Goal: Information Seeking & Learning: Learn about a topic

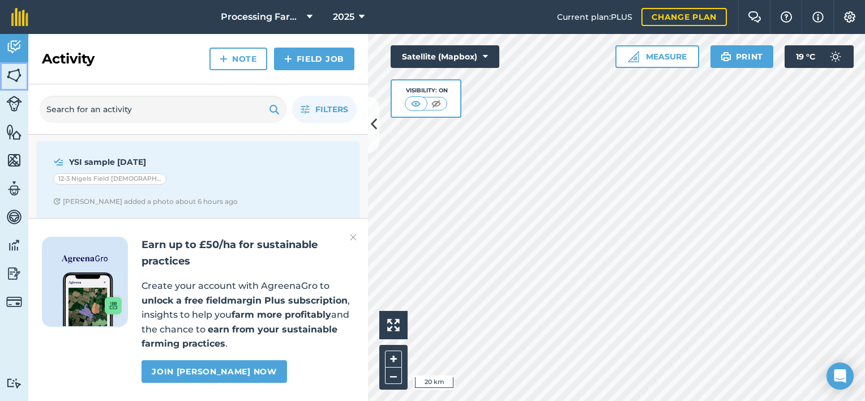
click at [14, 79] on img at bounding box center [14, 75] width 16 height 17
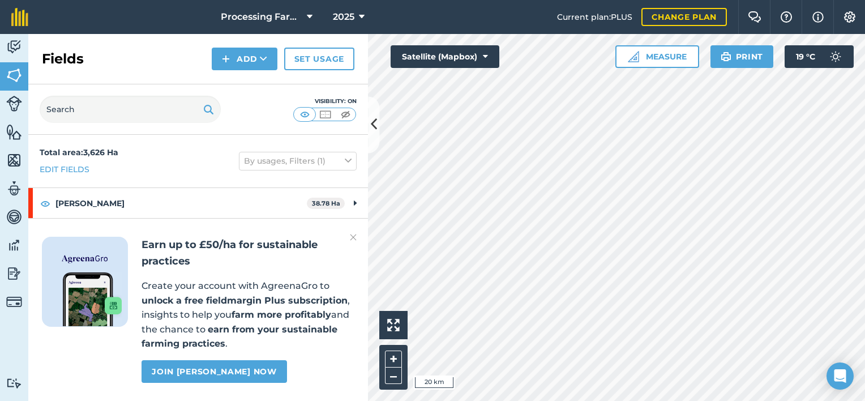
click at [351, 235] on img at bounding box center [353, 237] width 7 height 14
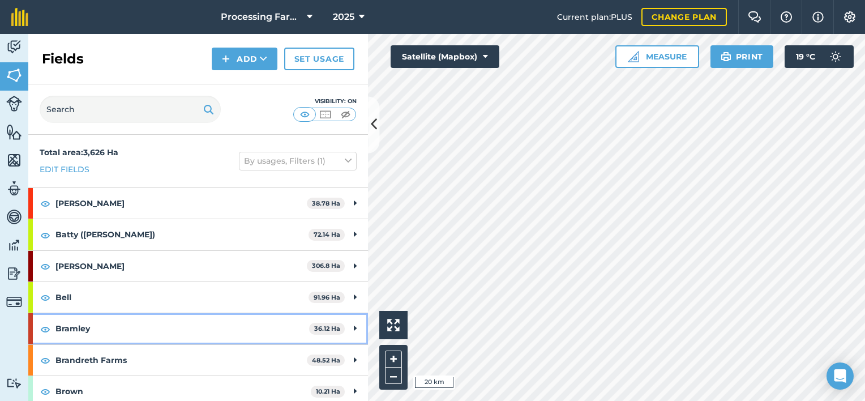
click at [75, 330] on strong "Bramley" at bounding box center [182, 328] width 254 height 31
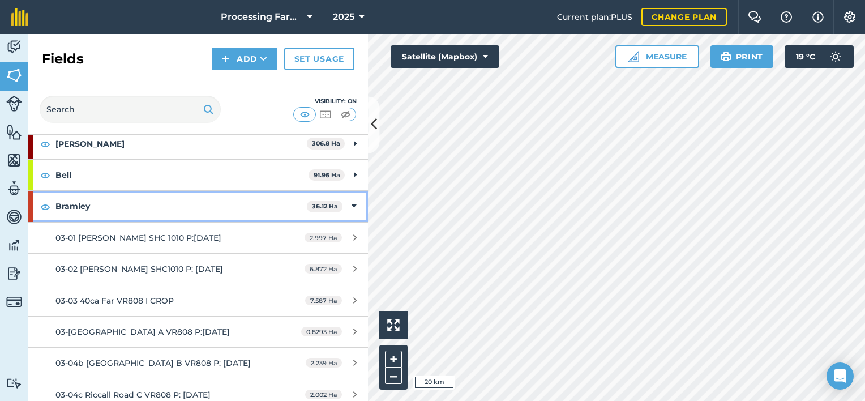
scroll to position [136, 0]
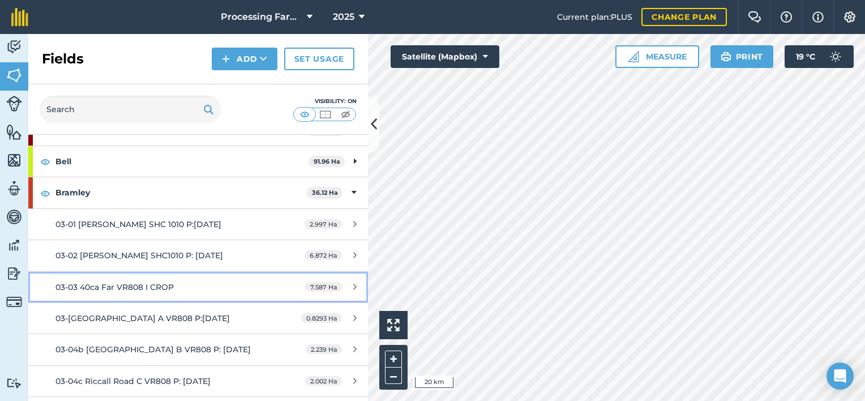
click at [157, 284] on span "03-03 40ca Far VR808 I CROP" at bounding box center [114, 287] width 118 height 10
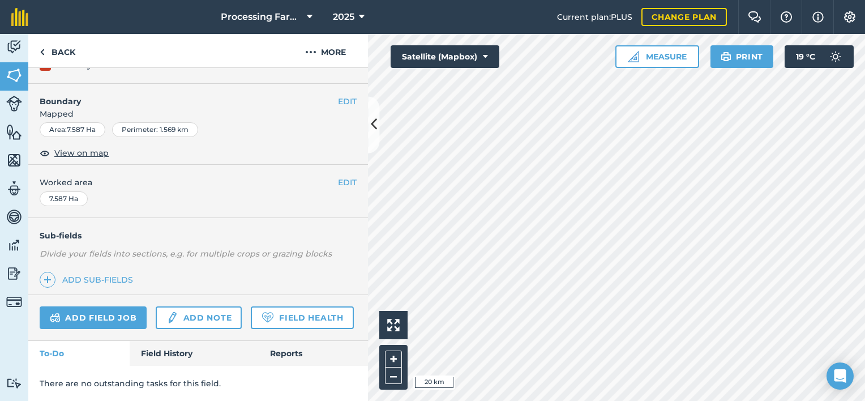
scroll to position [162, 0]
click at [148, 355] on link "Field History" at bounding box center [194, 353] width 128 height 25
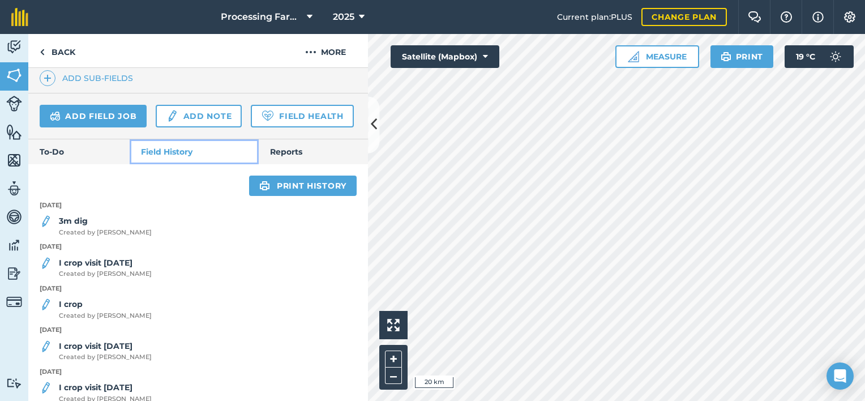
scroll to position [332, 0]
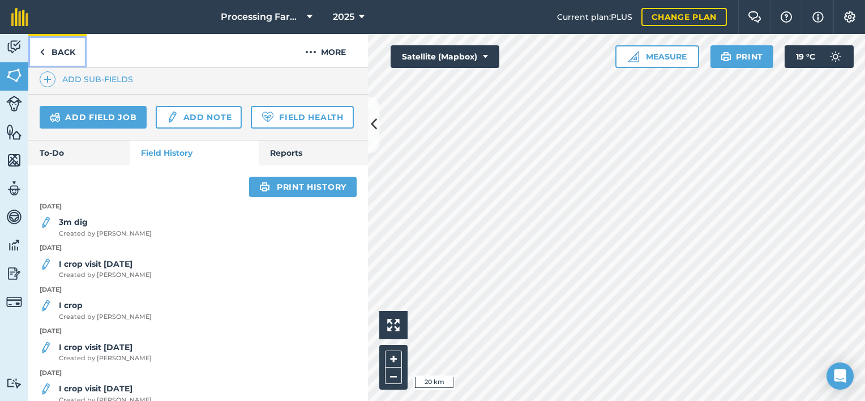
click at [55, 54] on link "Back" at bounding box center [57, 50] width 58 height 33
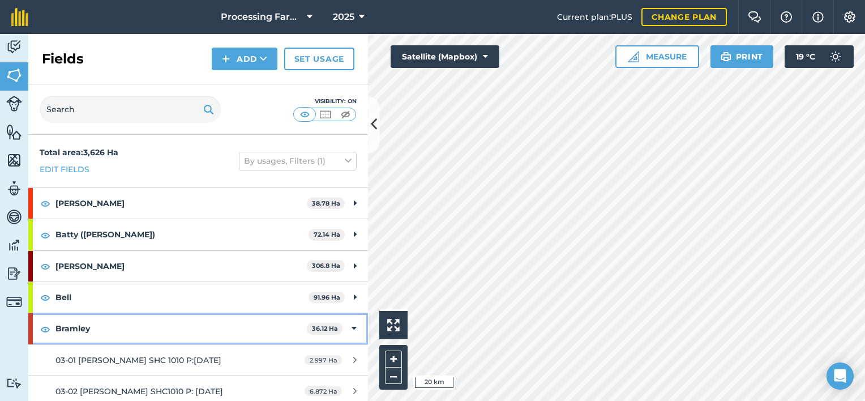
click at [76, 331] on strong "Bramley" at bounding box center [180, 328] width 251 height 31
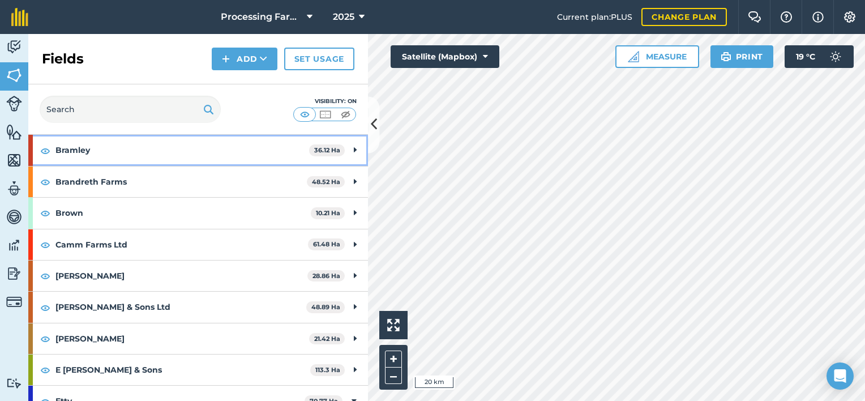
scroll to position [181, 0]
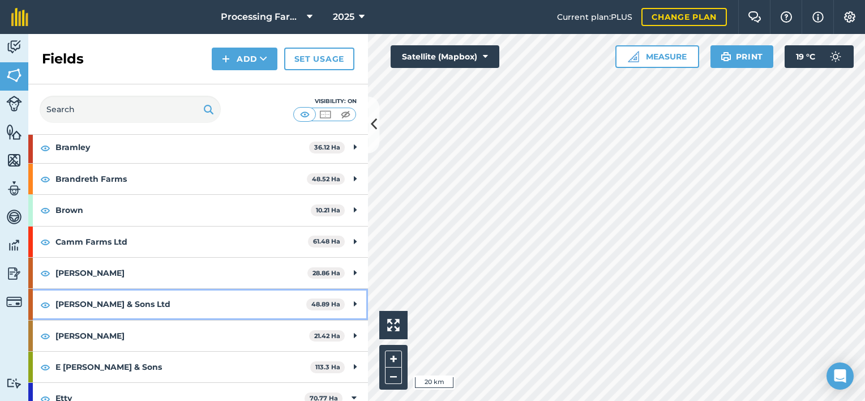
click at [91, 303] on strong "[PERSON_NAME] & Sons Ltd" at bounding box center [180, 304] width 251 height 31
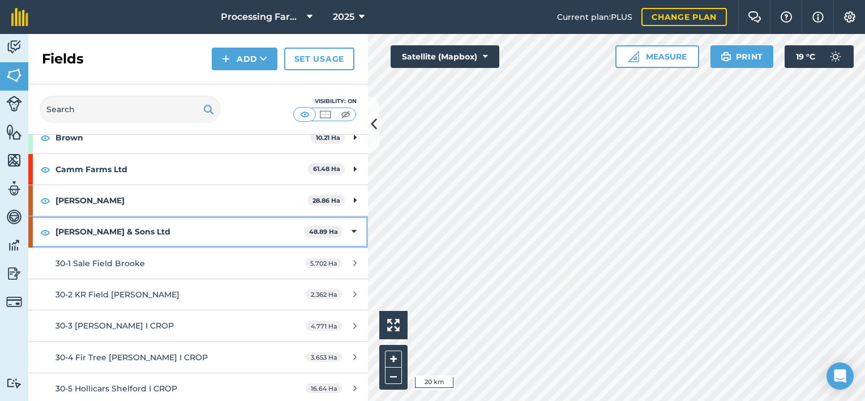
scroll to position [272, 0]
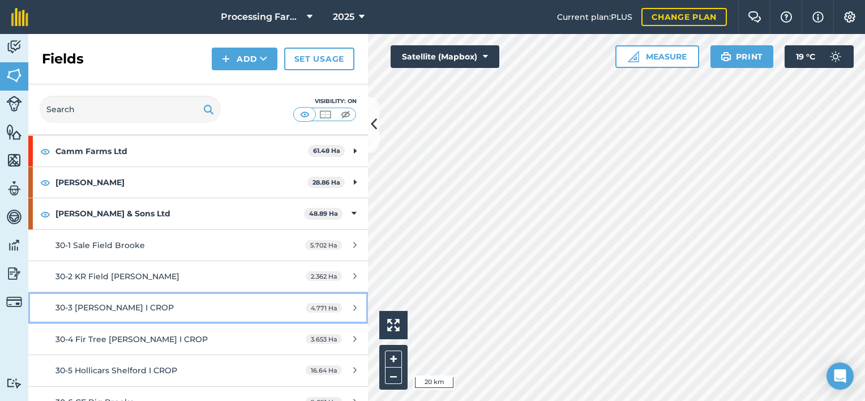
click at [132, 306] on span "30-3 [PERSON_NAME] I CROP" at bounding box center [114, 307] width 118 height 10
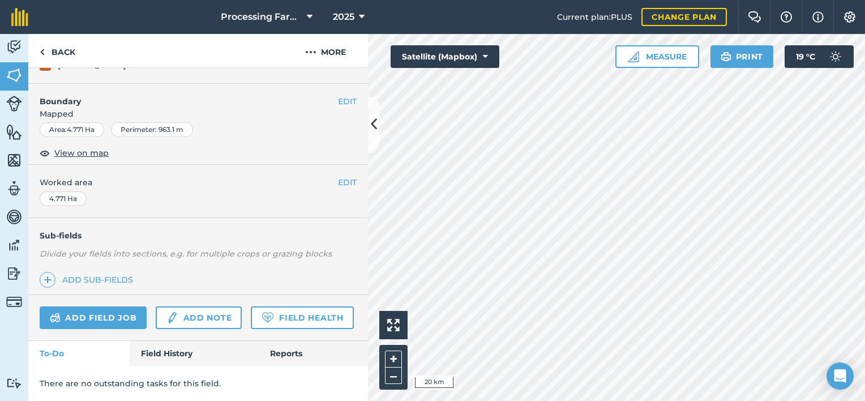
scroll to position [162, 0]
click at [167, 353] on link "Field History" at bounding box center [194, 353] width 128 height 25
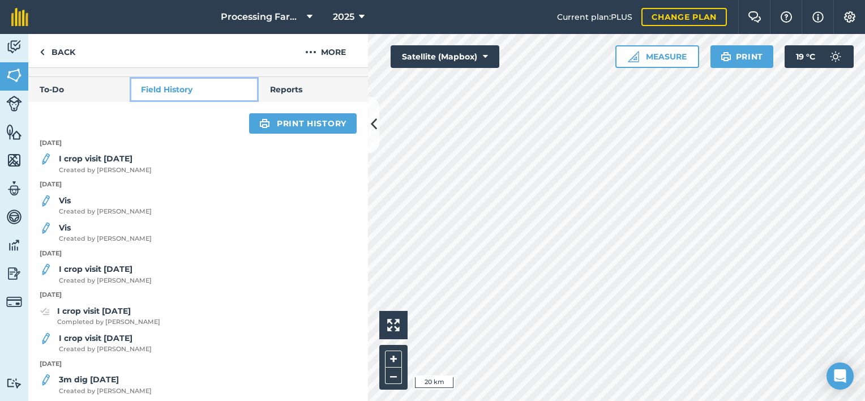
scroll to position [411, 0]
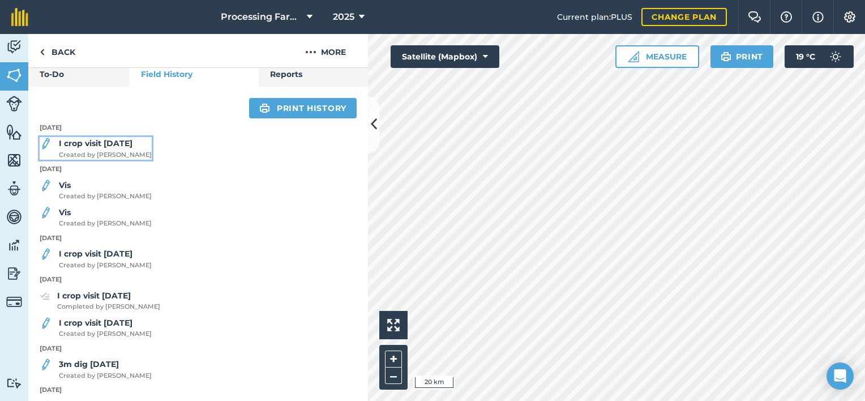
click at [104, 160] on span "Created by Olga J" at bounding box center [105, 155] width 93 height 10
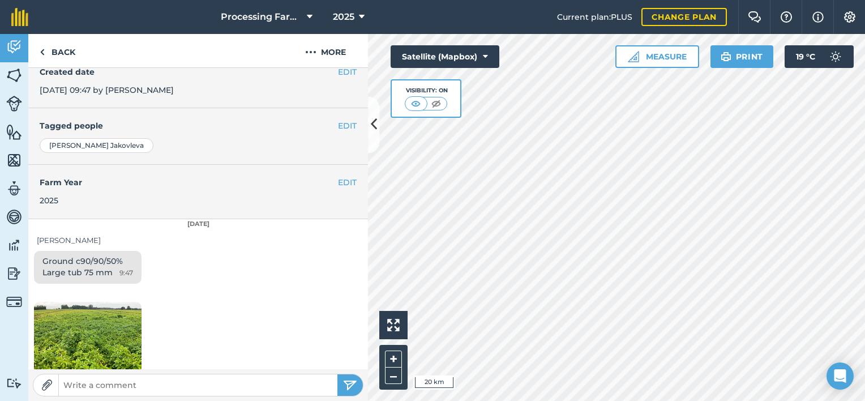
scroll to position [226, 0]
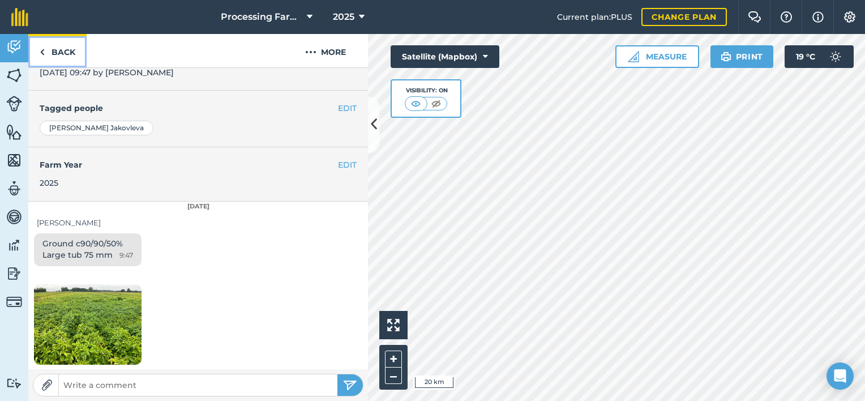
click at [54, 48] on link "Back" at bounding box center [57, 50] width 58 height 33
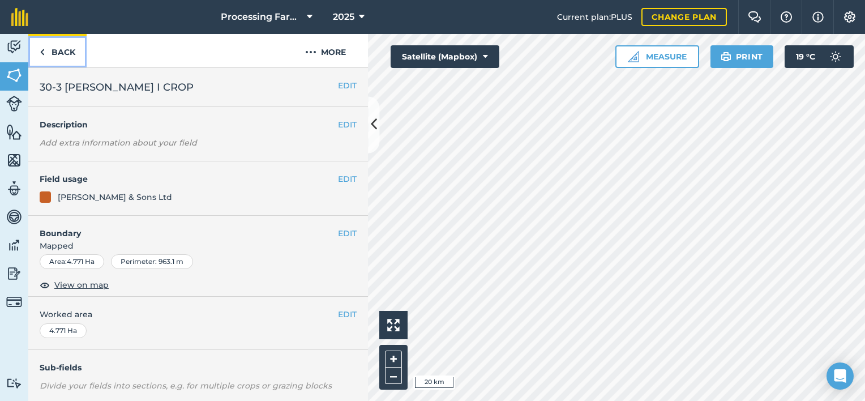
click at [54, 48] on link "Back" at bounding box center [57, 50] width 58 height 33
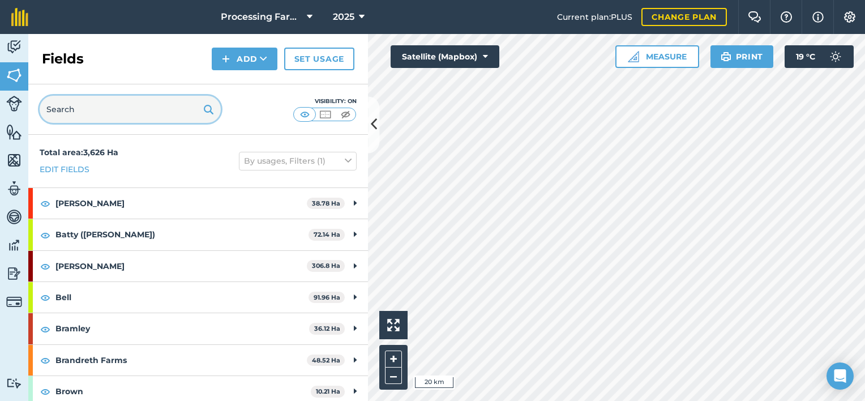
click at [93, 113] on input "text" at bounding box center [130, 109] width 181 height 27
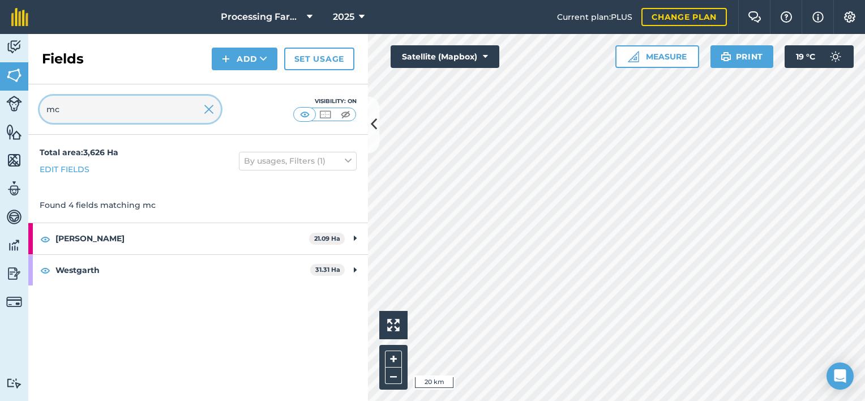
type input "mc"
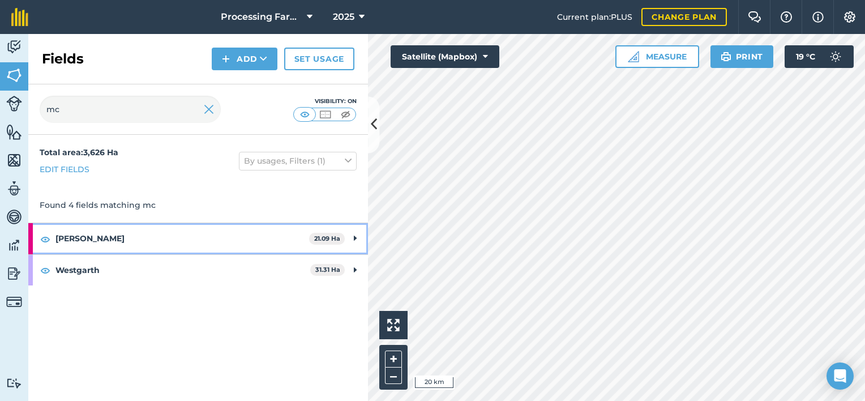
click at [68, 235] on strong "[PERSON_NAME]" at bounding box center [182, 238] width 254 height 31
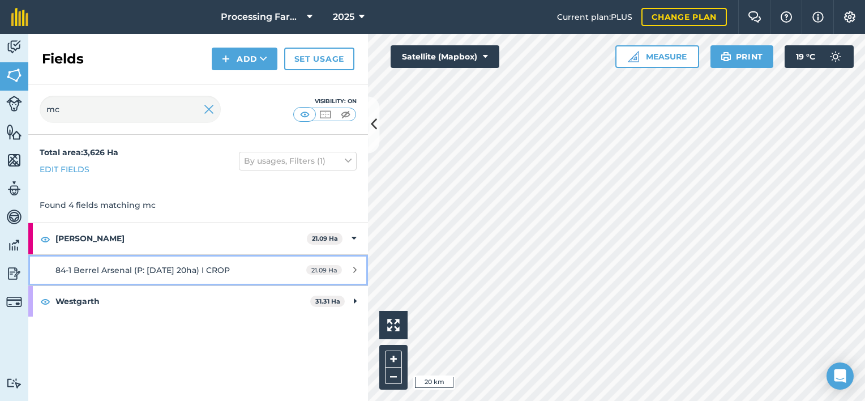
click at [93, 266] on span "84-1 Berrel Arsenal (P: [DATE] 20ha) I CROP" at bounding box center [142, 270] width 174 height 10
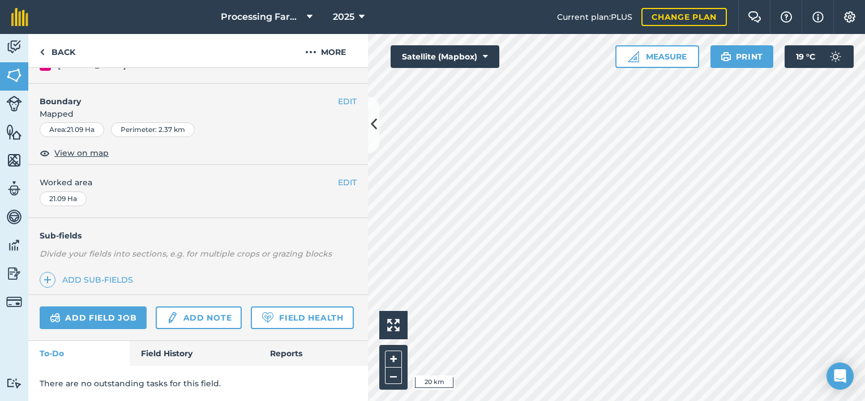
scroll to position [162, 0]
click at [166, 354] on link "Field History" at bounding box center [194, 353] width 128 height 25
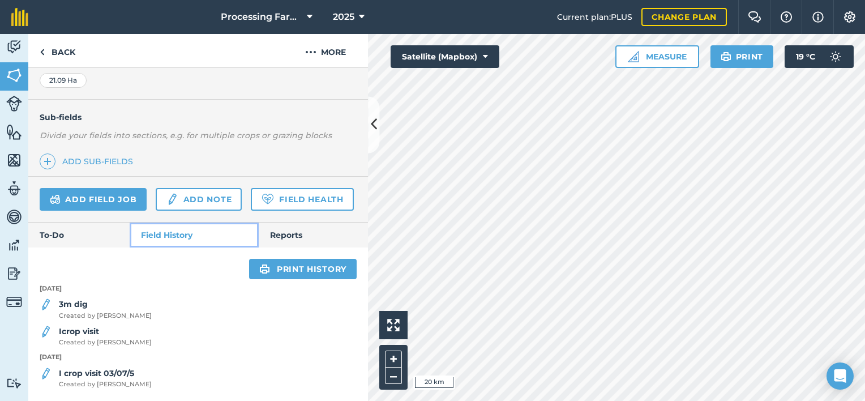
scroll to position [280, 0]
click at [79, 306] on strong "3m dig" at bounding box center [73, 304] width 29 height 10
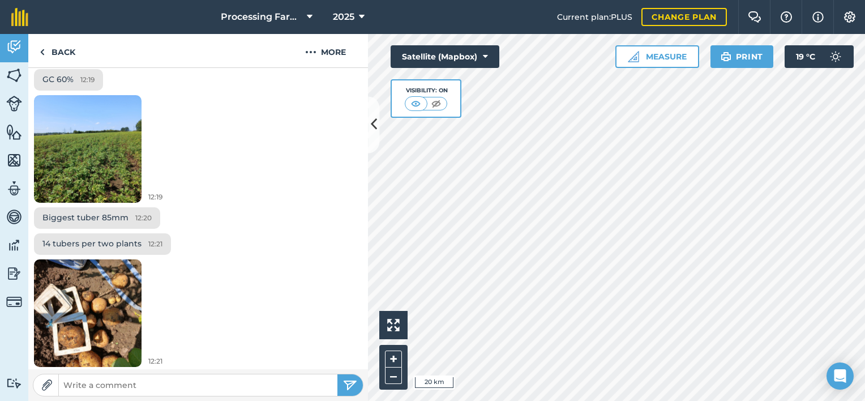
scroll to position [392, 0]
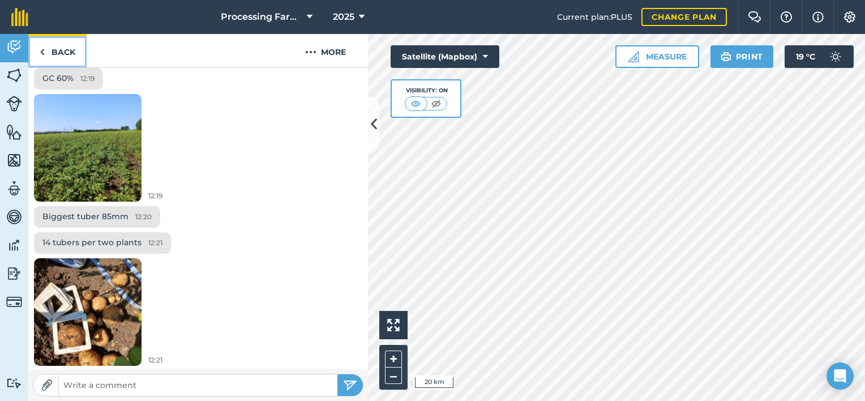
click at [68, 44] on link "Back" at bounding box center [57, 50] width 58 height 33
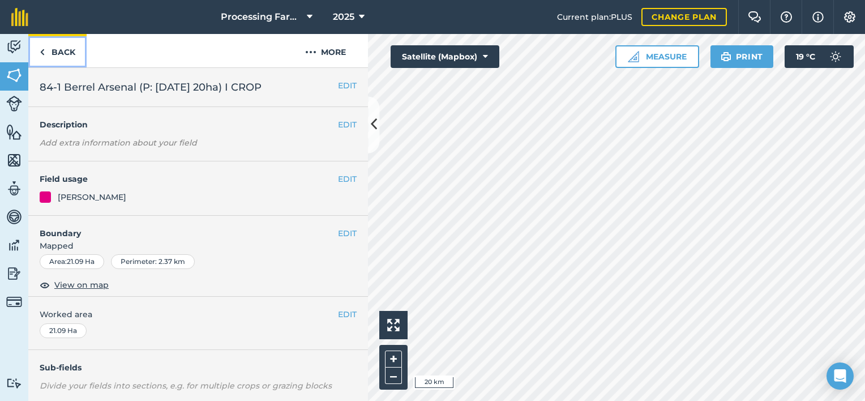
click at [68, 44] on link "Back" at bounding box center [57, 50] width 58 height 33
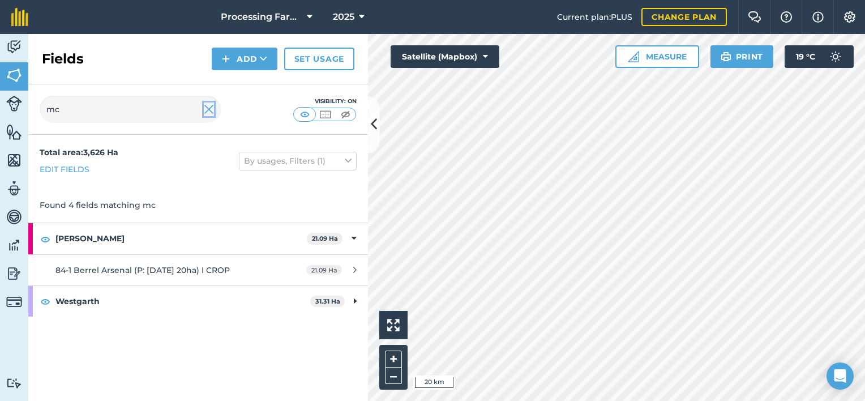
click at [206, 111] on img at bounding box center [209, 109] width 10 height 14
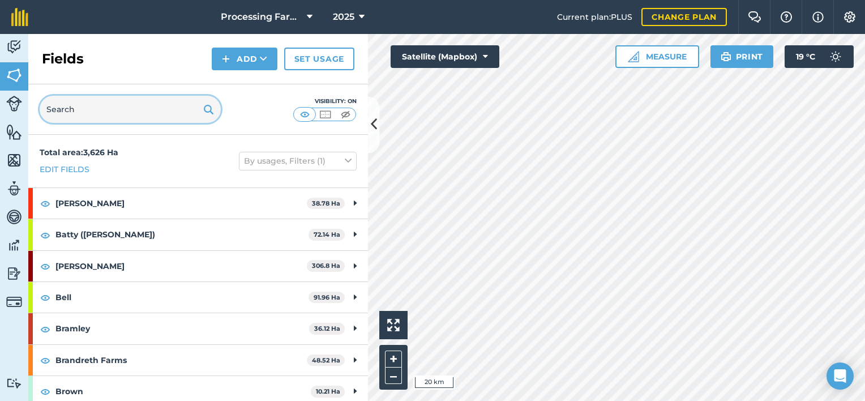
click at [146, 105] on input "text" at bounding box center [130, 109] width 181 height 27
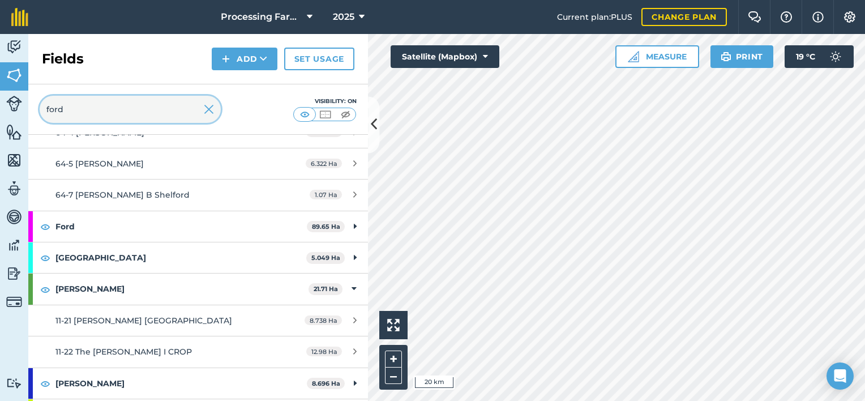
scroll to position [294, 0]
type input "ford"
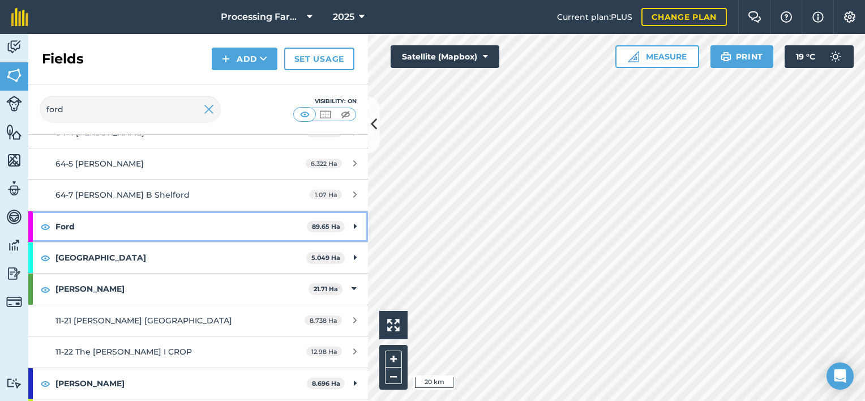
click at [68, 225] on strong "Ford" at bounding box center [180, 226] width 251 height 31
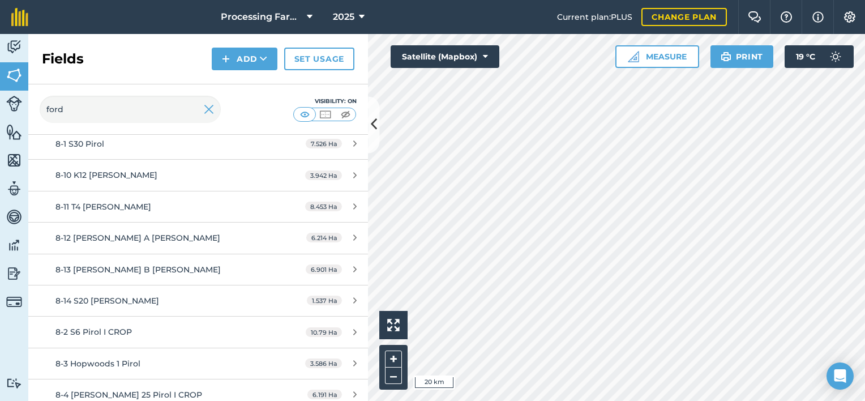
scroll to position [430, 0]
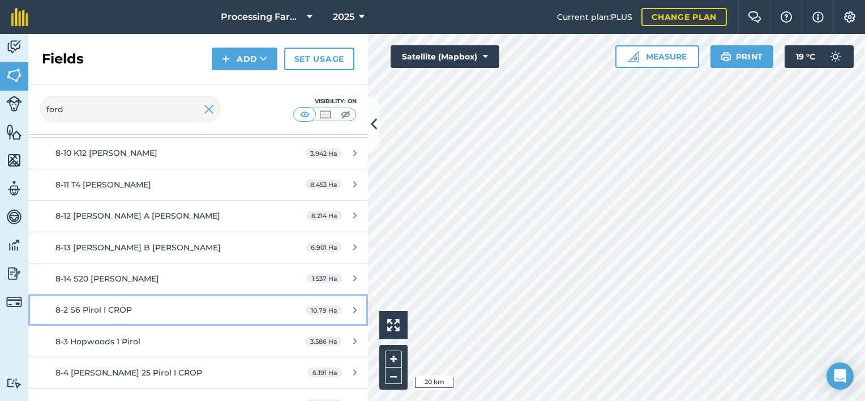
click at [112, 309] on span "8-2 S6 Pirol I CROP" at bounding box center [93, 309] width 76 height 10
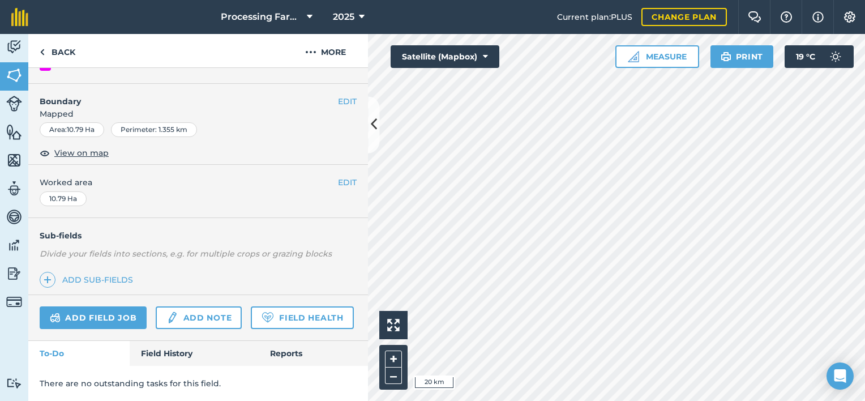
scroll to position [162, 0]
click at [166, 350] on link "Field History" at bounding box center [194, 353] width 128 height 25
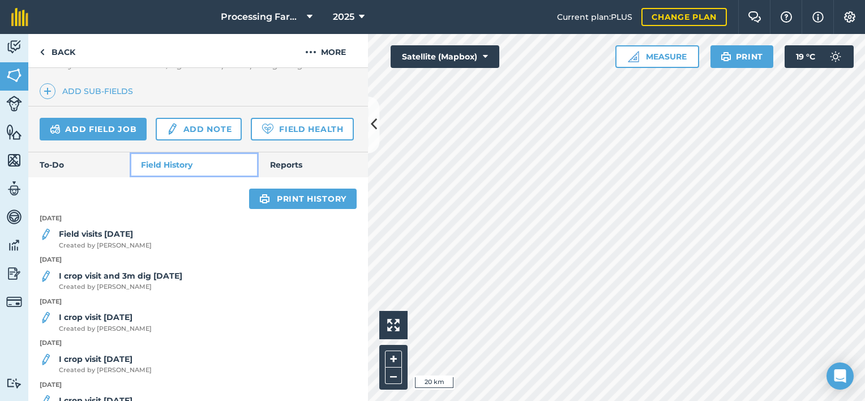
scroll to position [343, 0]
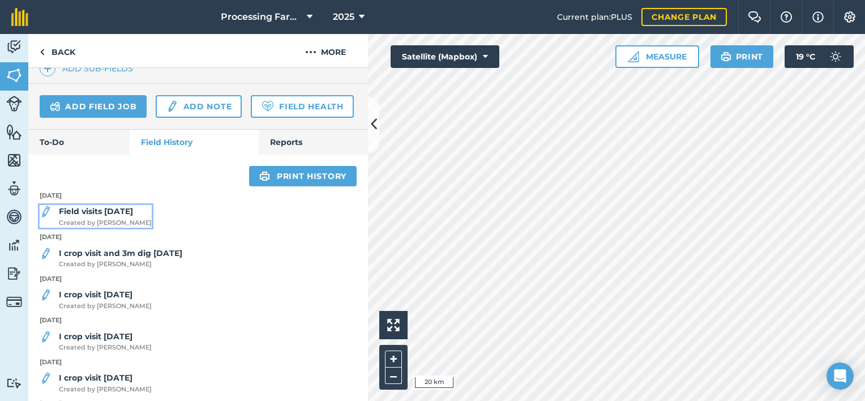
click at [88, 228] on span "Created by Olga J" at bounding box center [105, 223] width 93 height 10
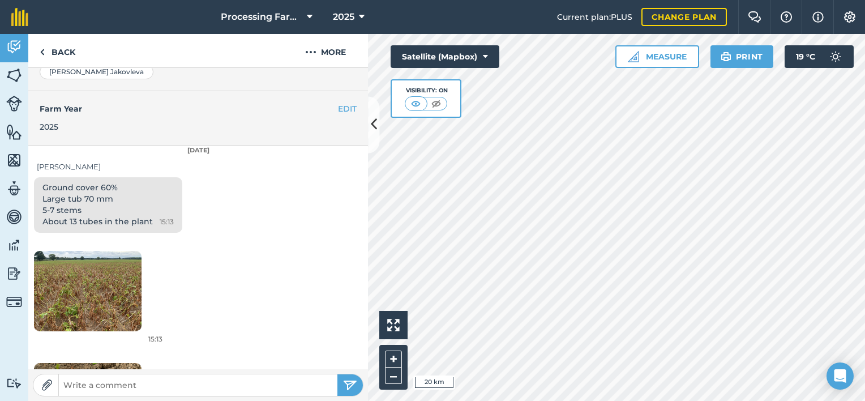
scroll to position [294, 0]
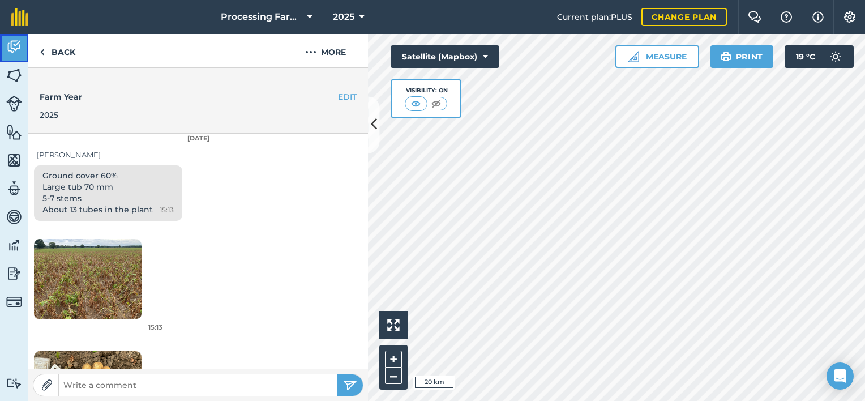
click at [18, 45] on img at bounding box center [14, 46] width 16 height 17
